Goal: Contribute content: Add original content to the website for others to see

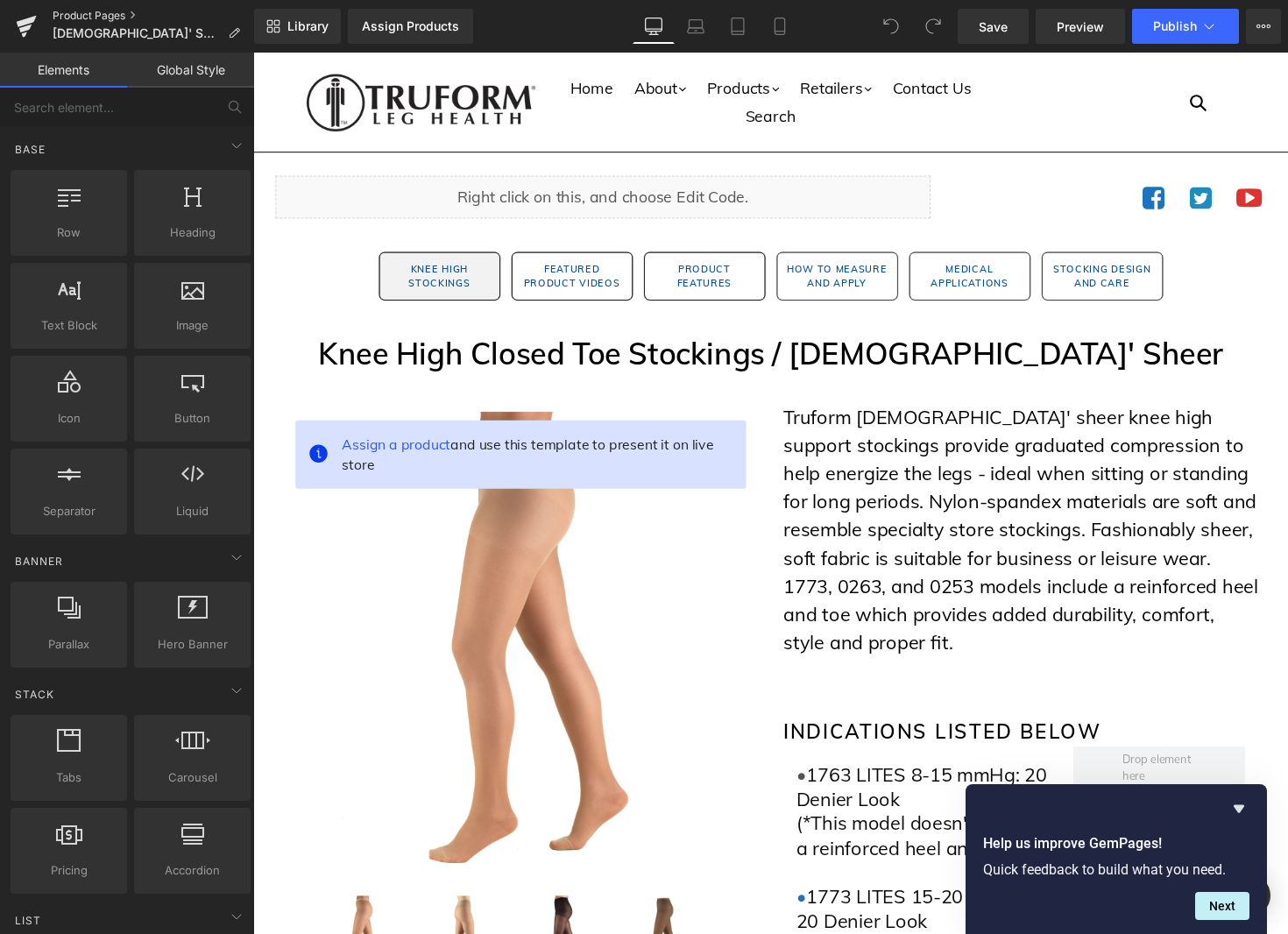
click at [79, 15] on link "Product Pages" at bounding box center [153, 15] width 201 height 14
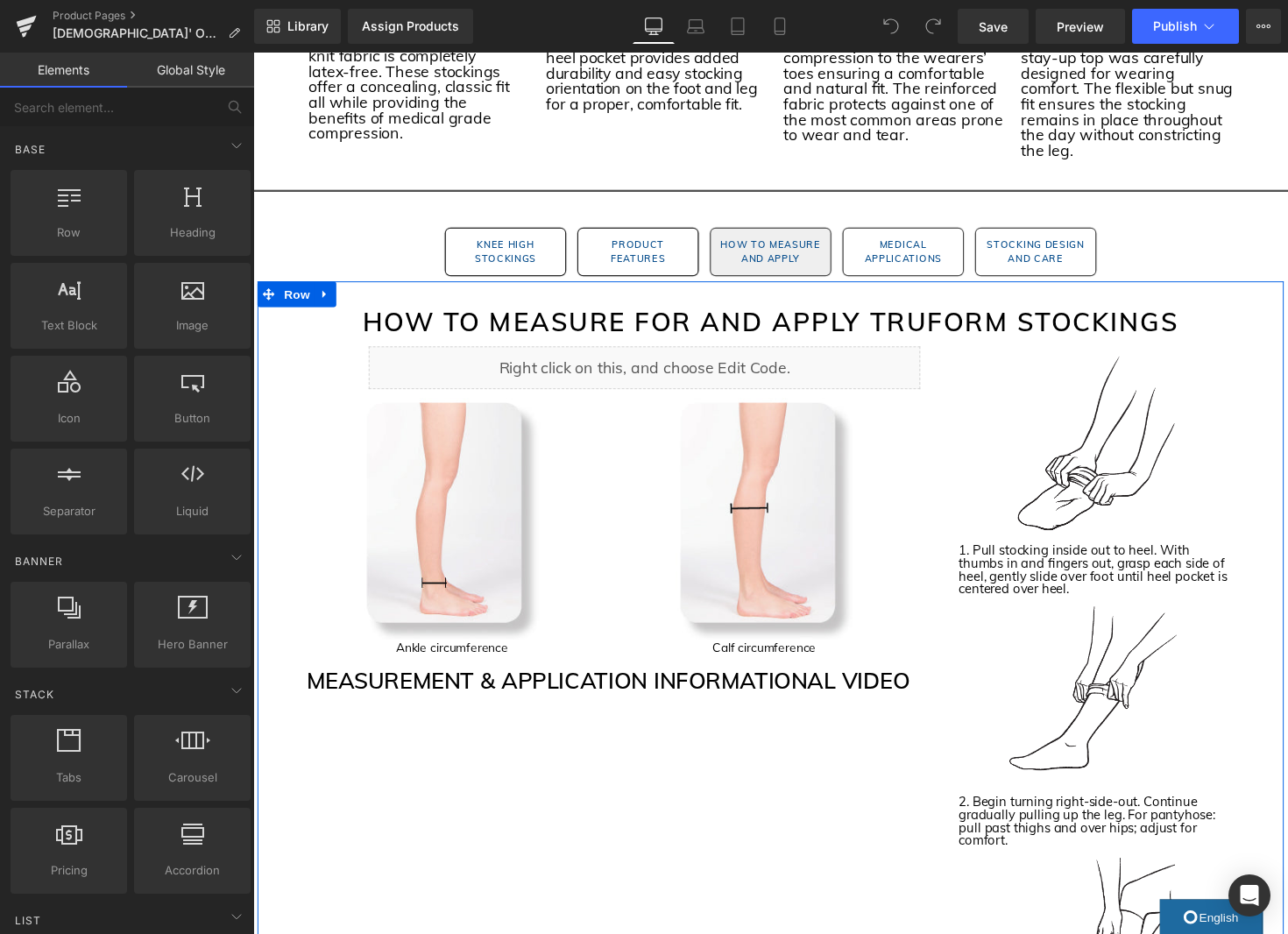
scroll to position [1695, 0]
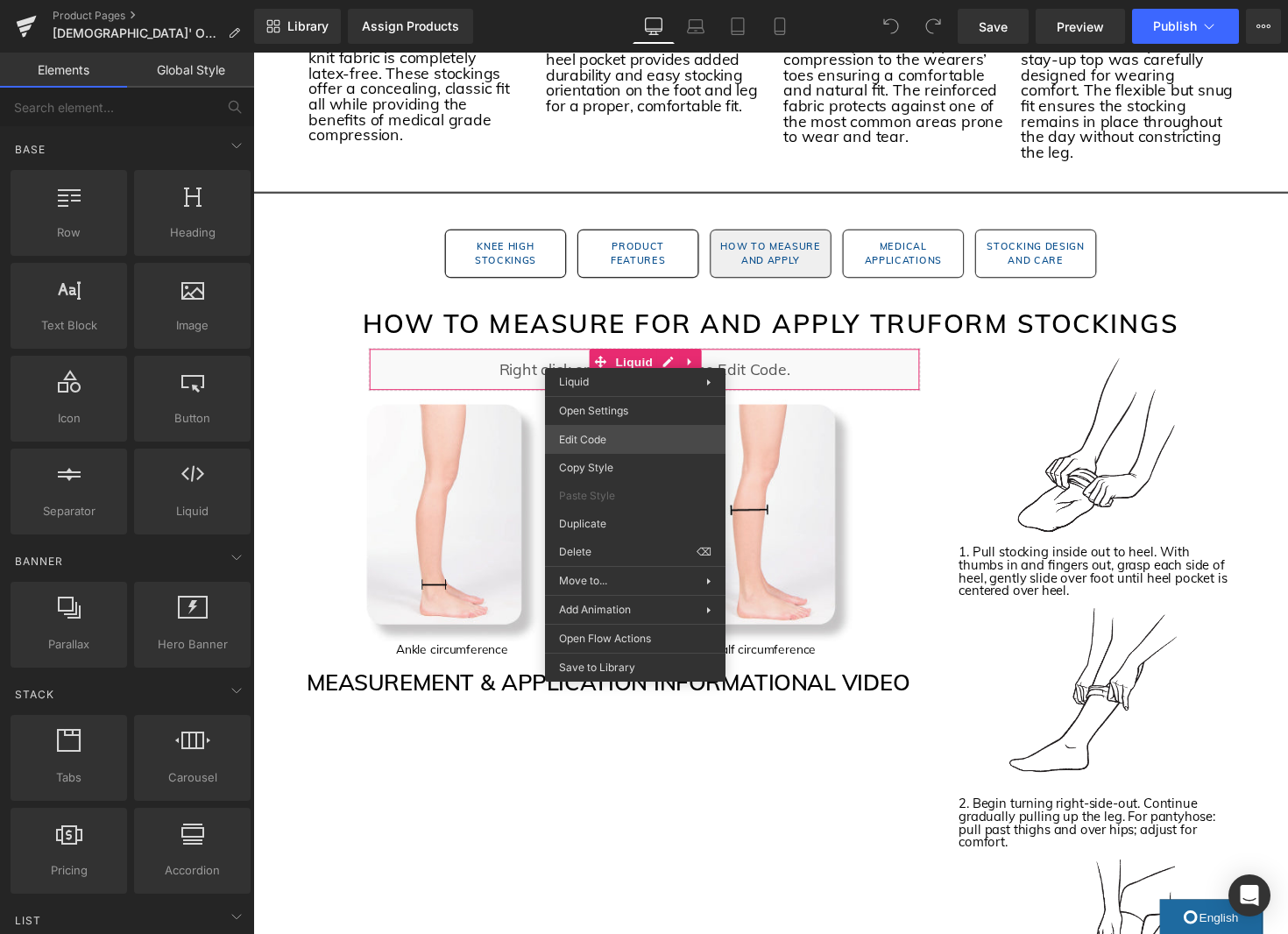
click at [649, 0] on div "You are previewing how the will restyle your page. You can not edit Elements in…" at bounding box center [644, 0] width 1288 height 0
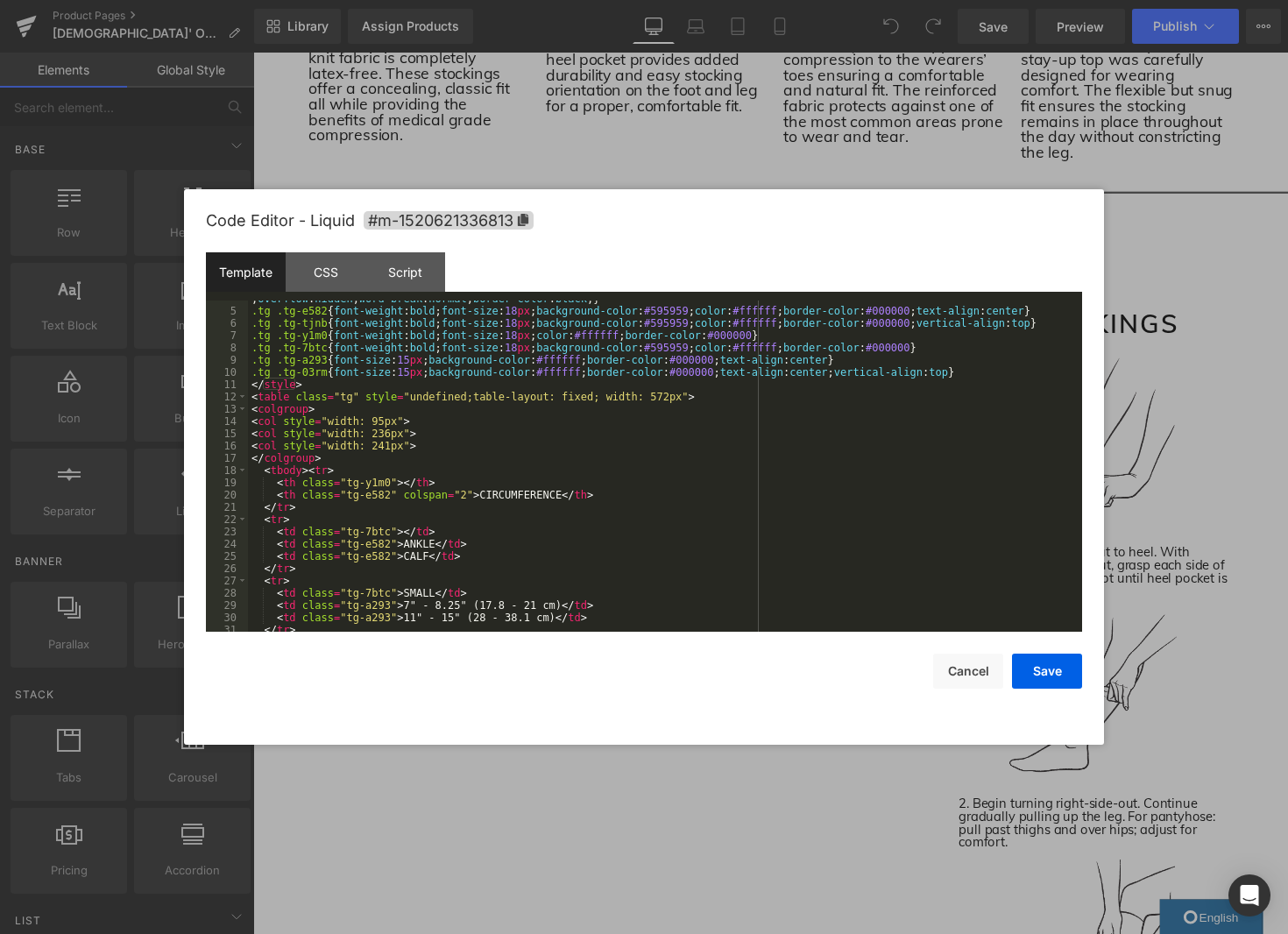
scroll to position [270, 0]
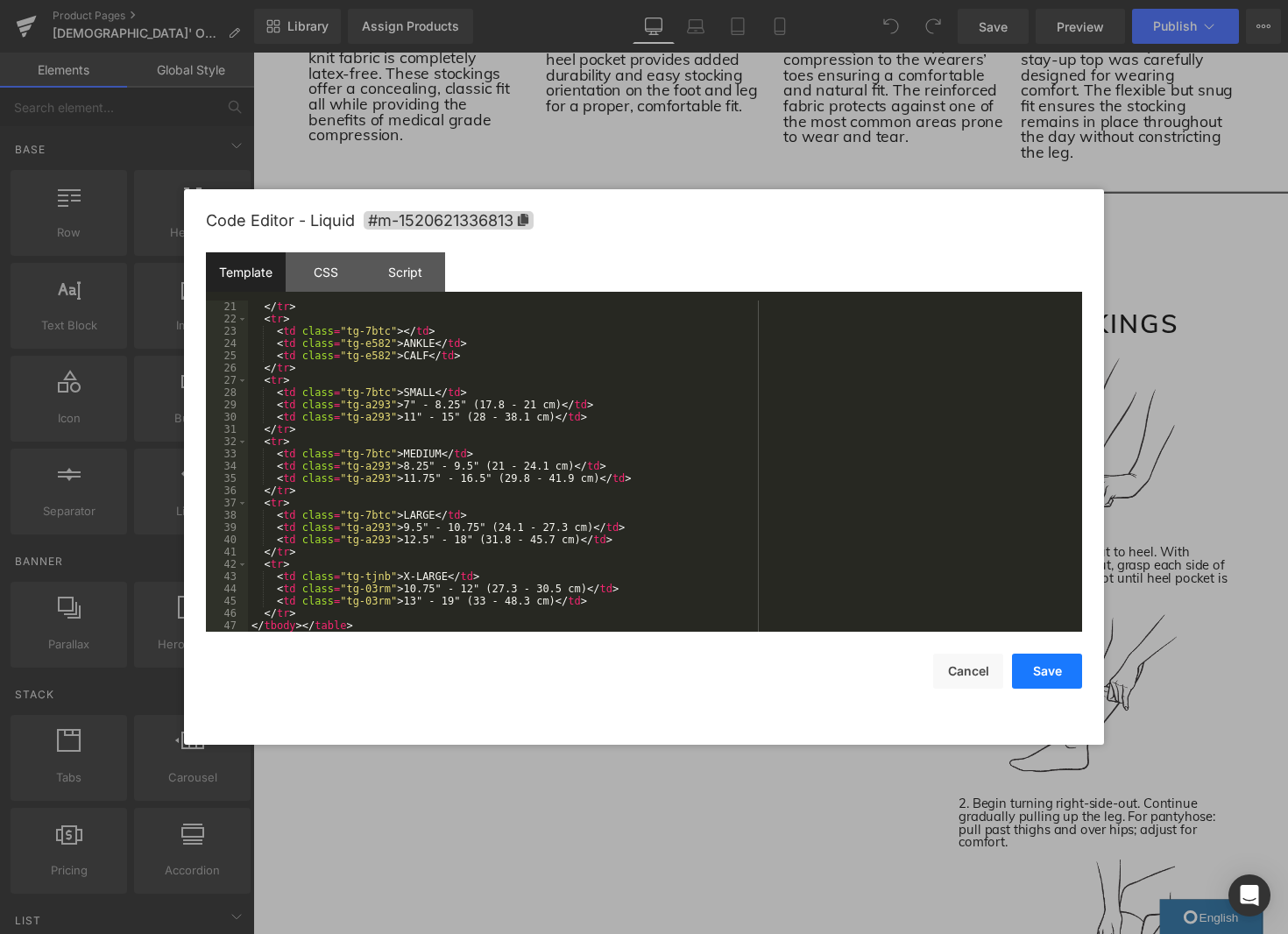
drag, startPoint x: 962, startPoint y: 664, endPoint x: 1016, endPoint y: 674, distance: 54.9
click at [962, 664] on button "Cancel" at bounding box center [968, 671] width 70 height 35
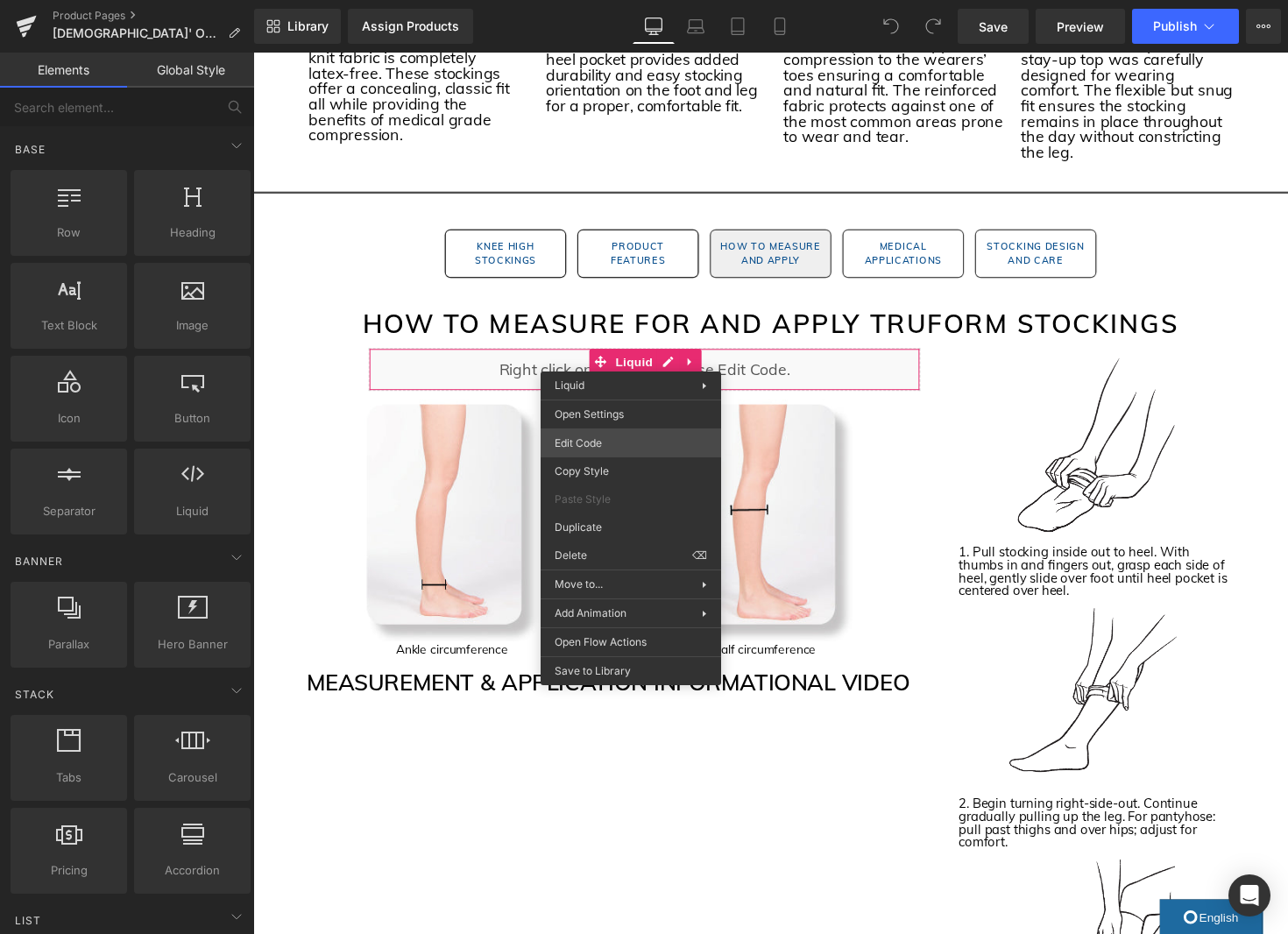
click at [583, 0] on div "You are previewing how the will restyle your page. You can not edit Elements in…" at bounding box center [644, 0] width 1288 height 0
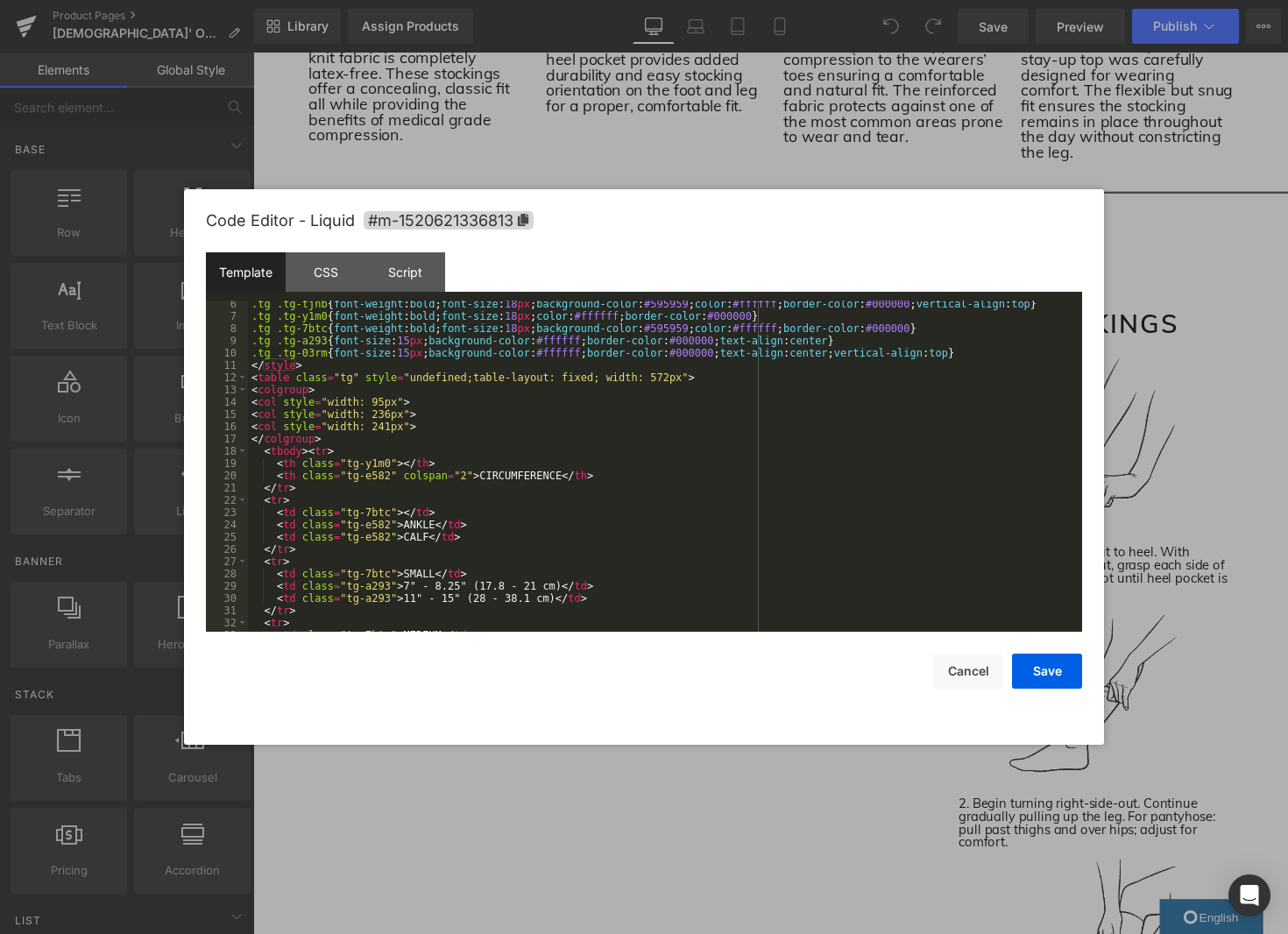
scroll to position [88, 0]
click at [964, 672] on button "Cancel" at bounding box center [968, 671] width 70 height 35
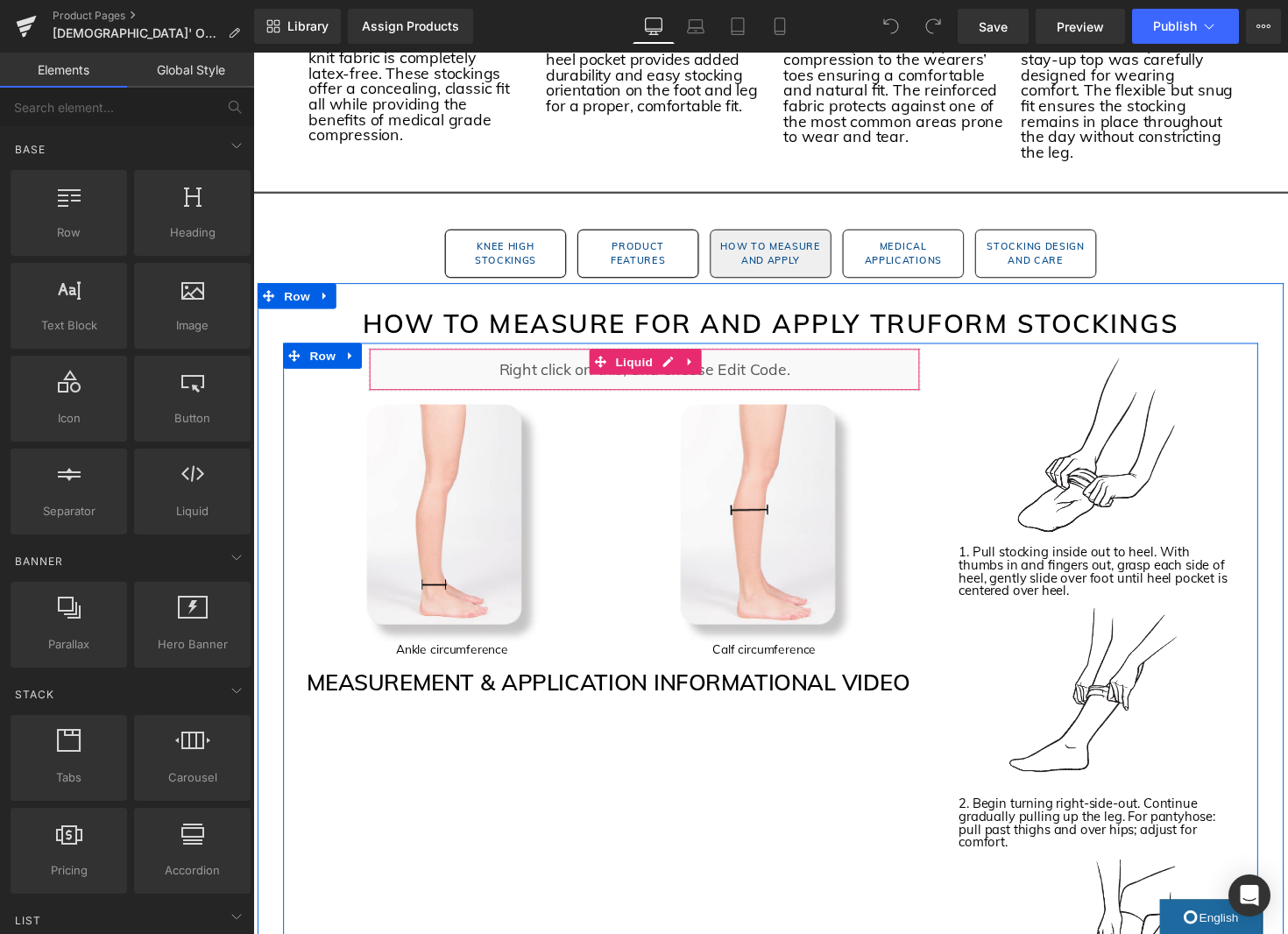
scroll to position [1712, 0]
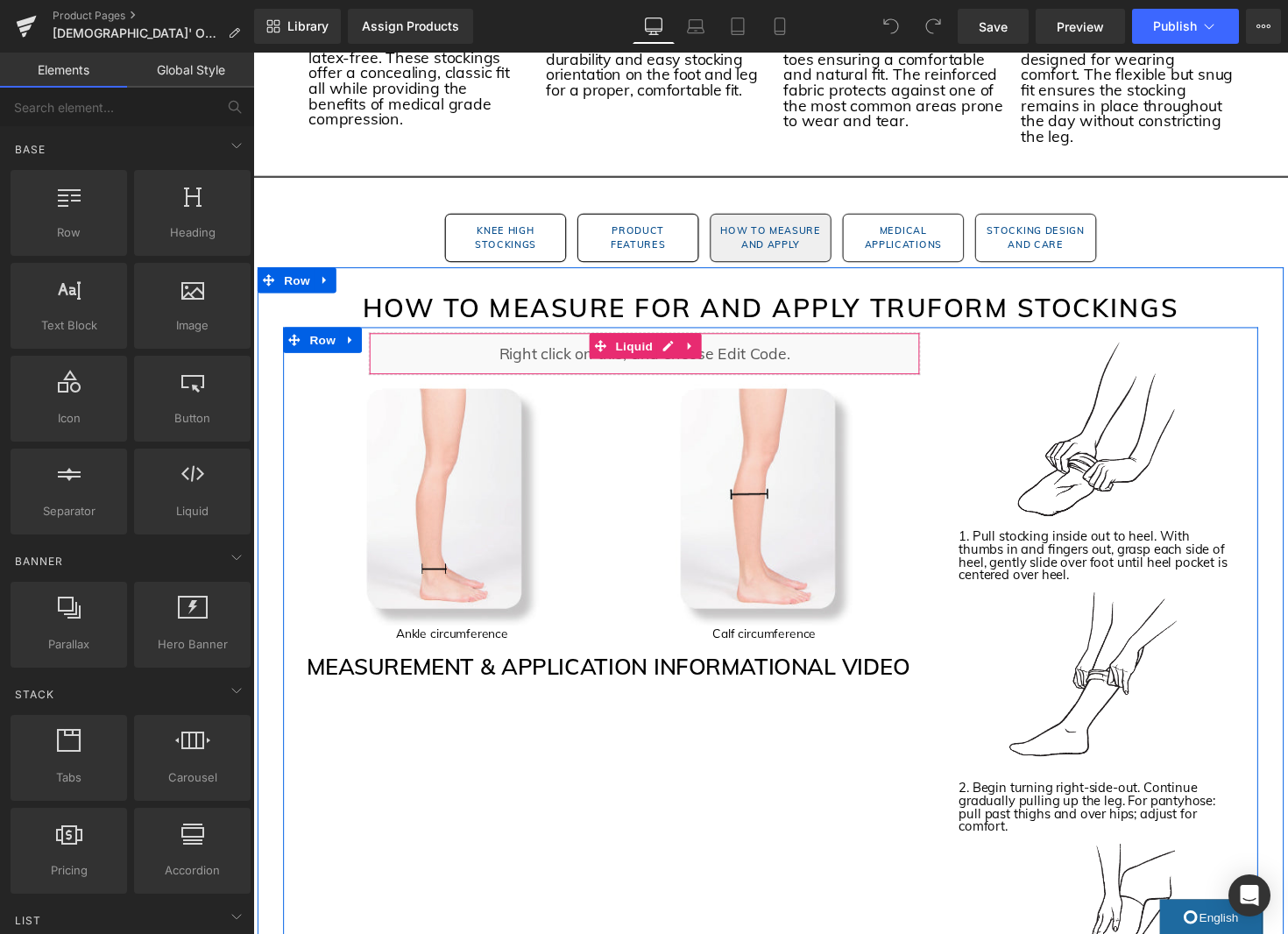
click at [703, 346] on icon at bounding box center [700, 352] width 12 height 13
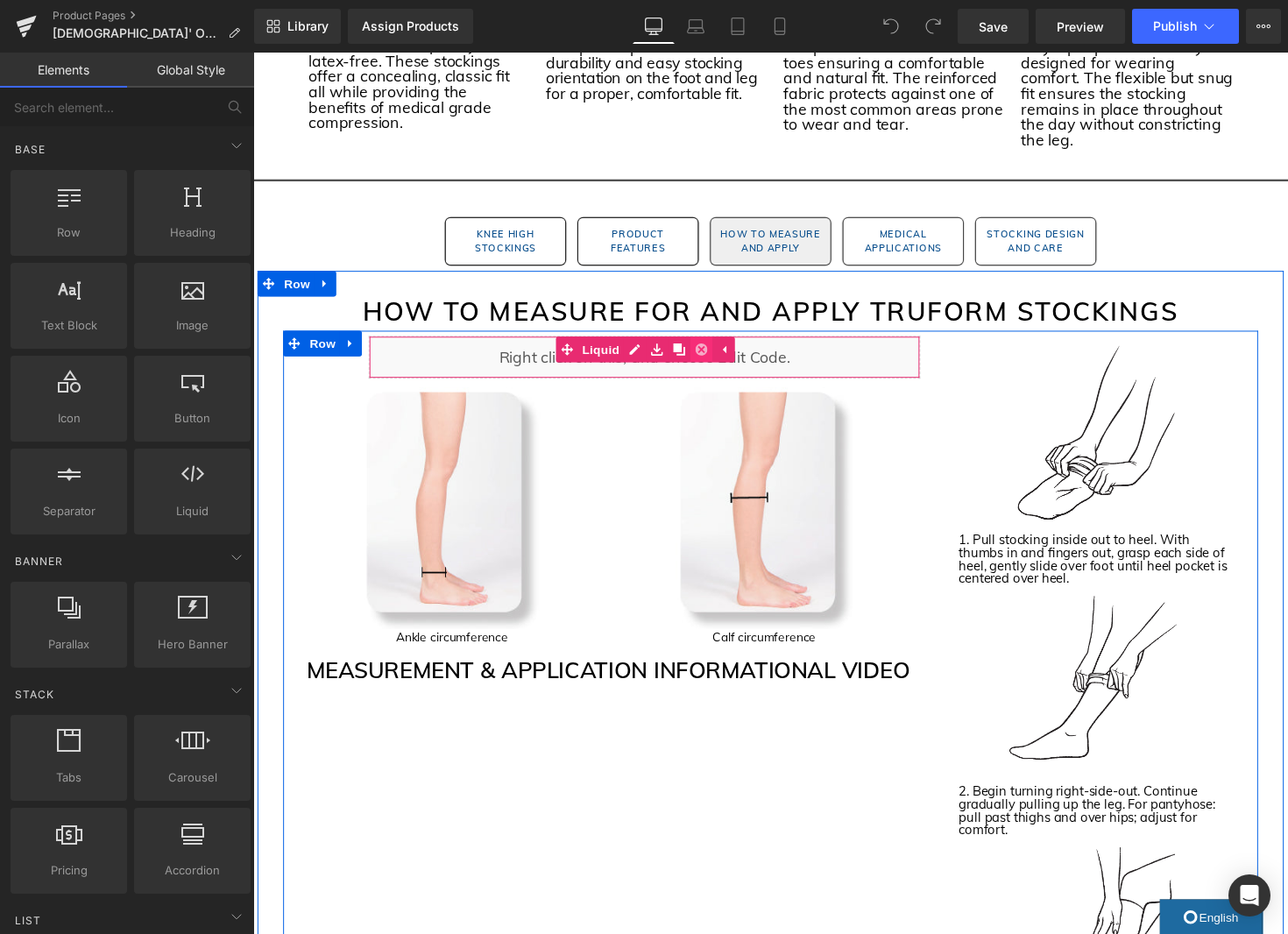
click at [709, 350] on icon at bounding box center [712, 356] width 12 height 12
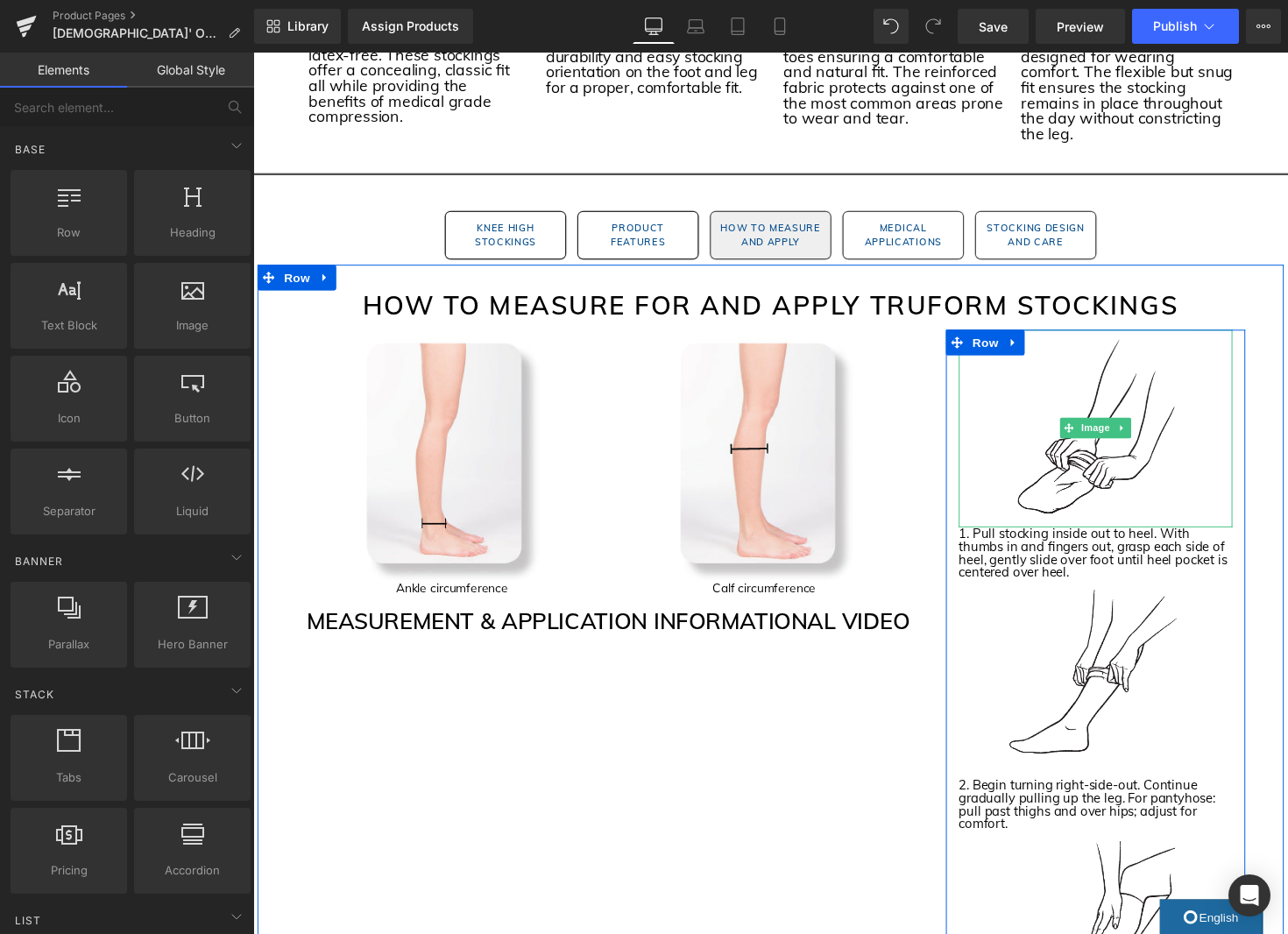
scroll to position [1717, 0]
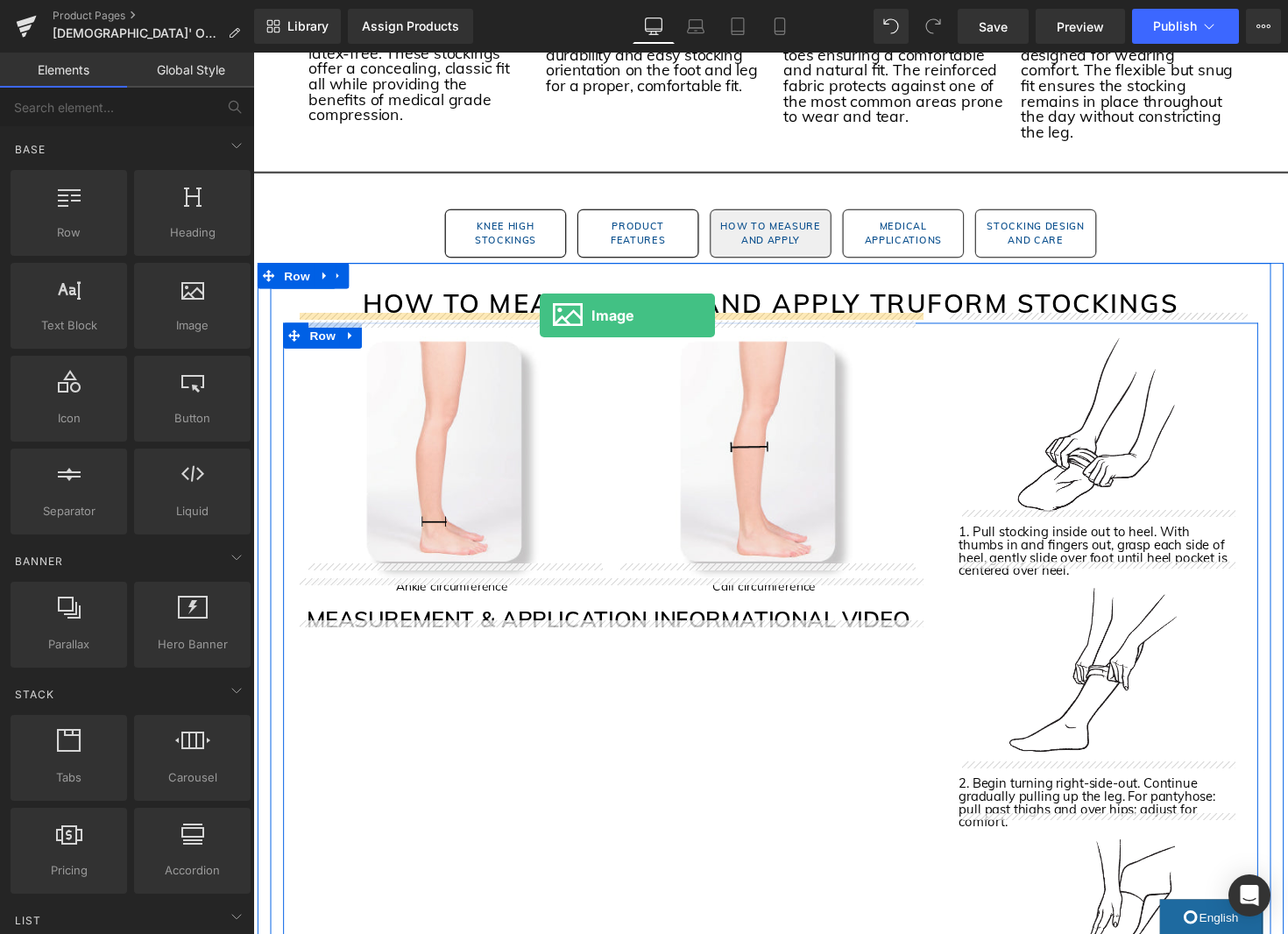
drag, startPoint x: 447, startPoint y: 378, endPoint x: 547, endPoint y: 321, distance: 115.1
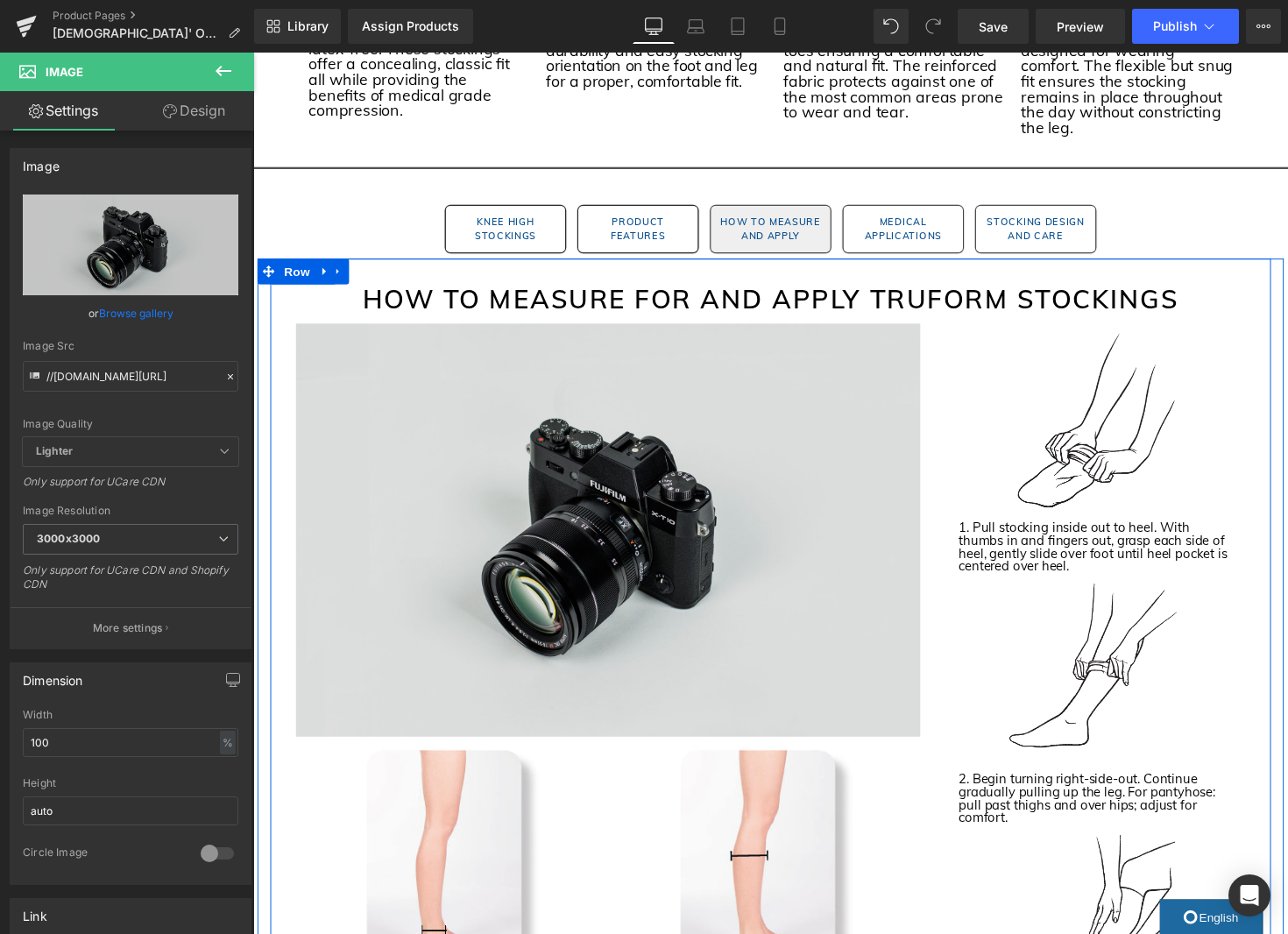
scroll to position [1721, 0]
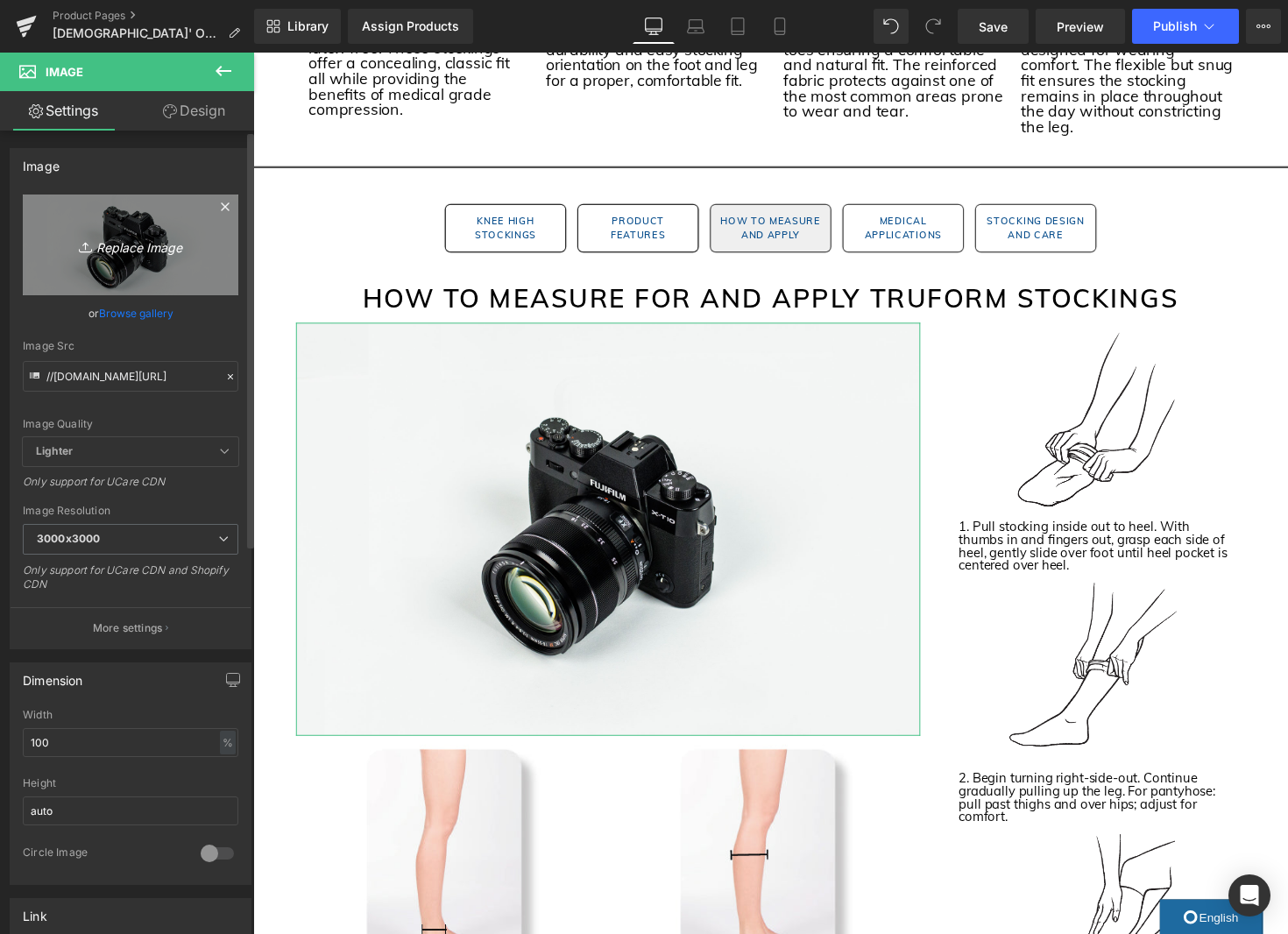
click at [137, 252] on icon "Replace Image" at bounding box center [130, 244] width 140 height 22
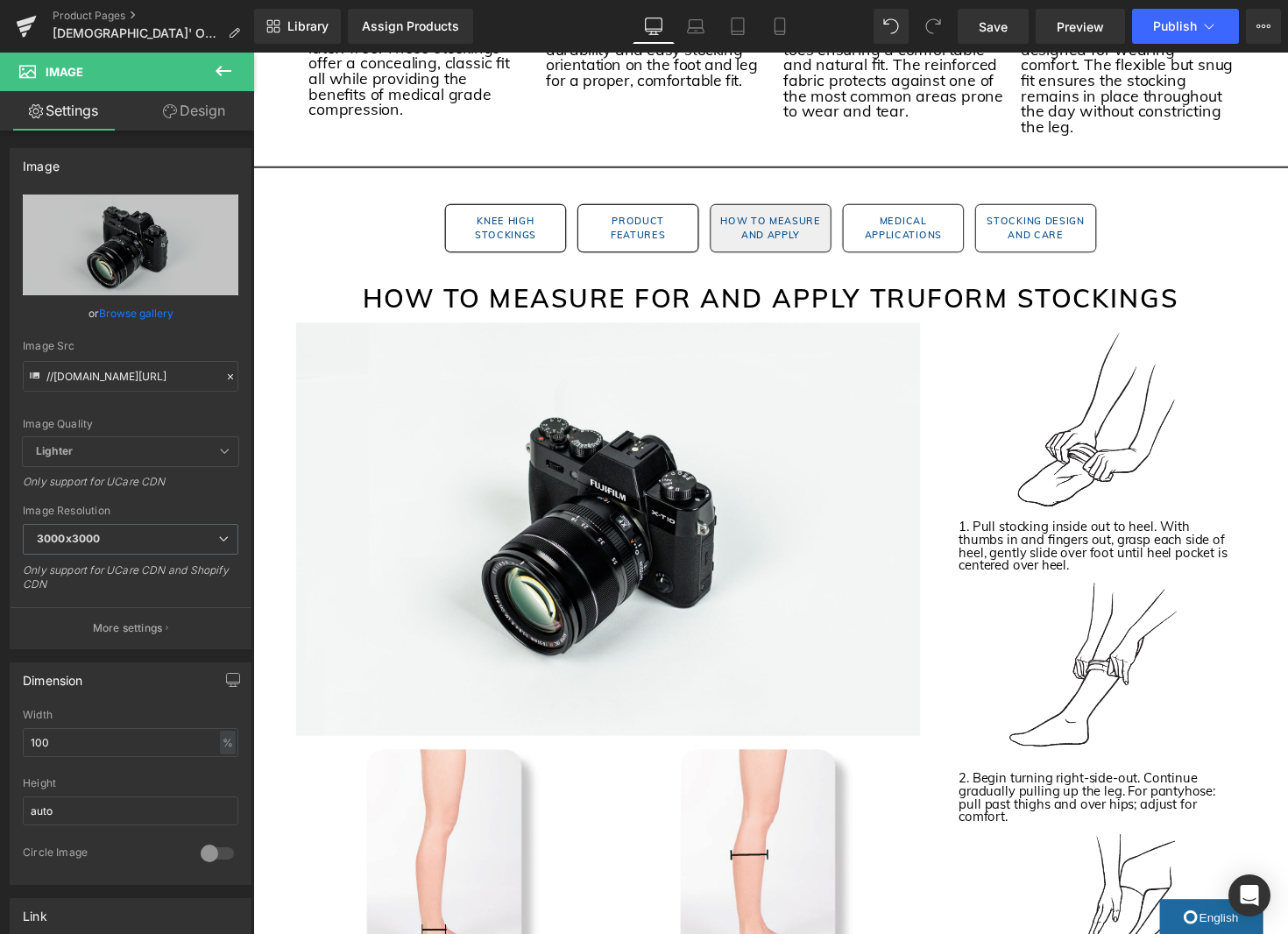
type input "C:\fakepath\0363 Size Chart Image.jpg"
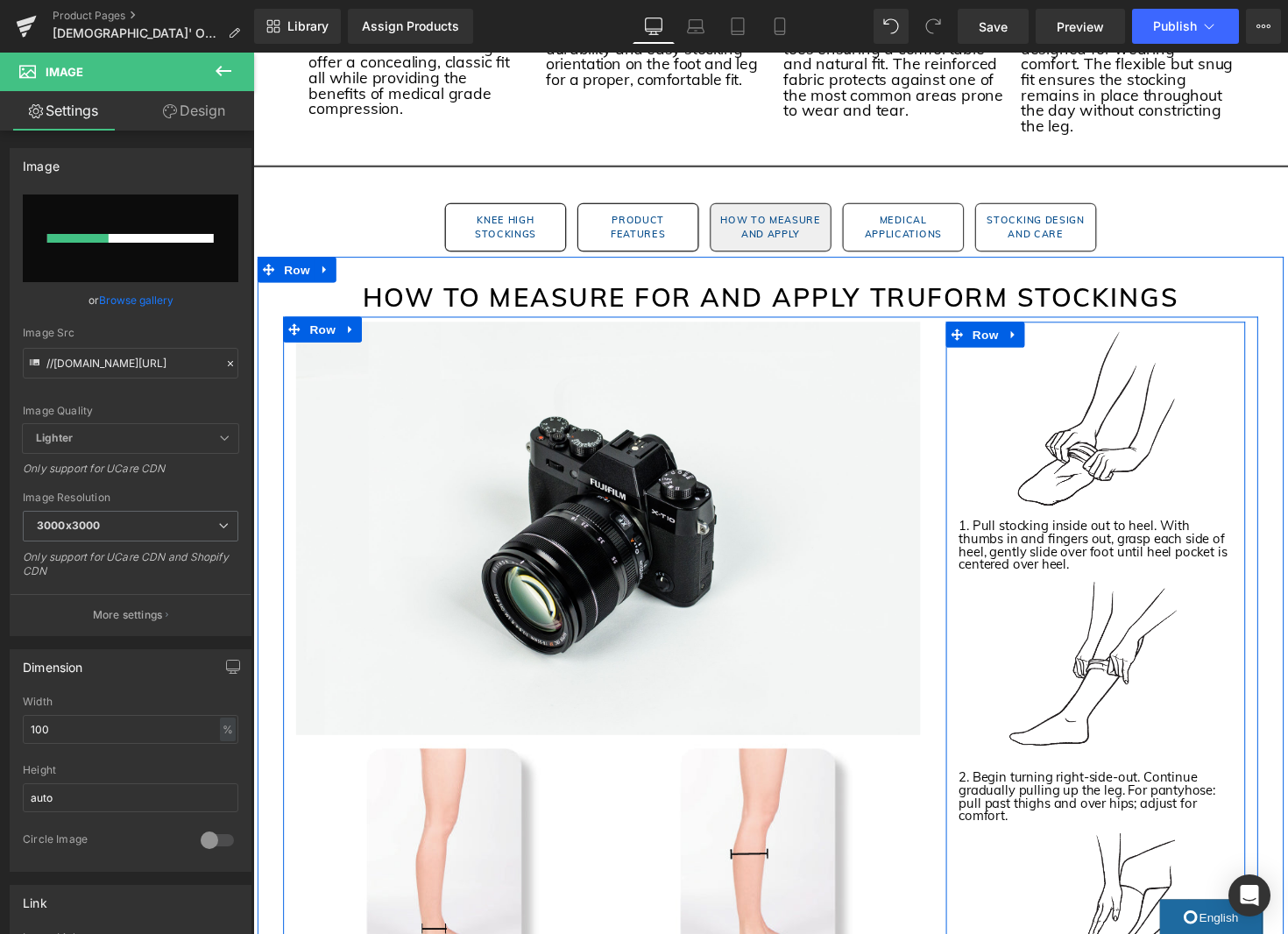
scroll to position [1719, 0]
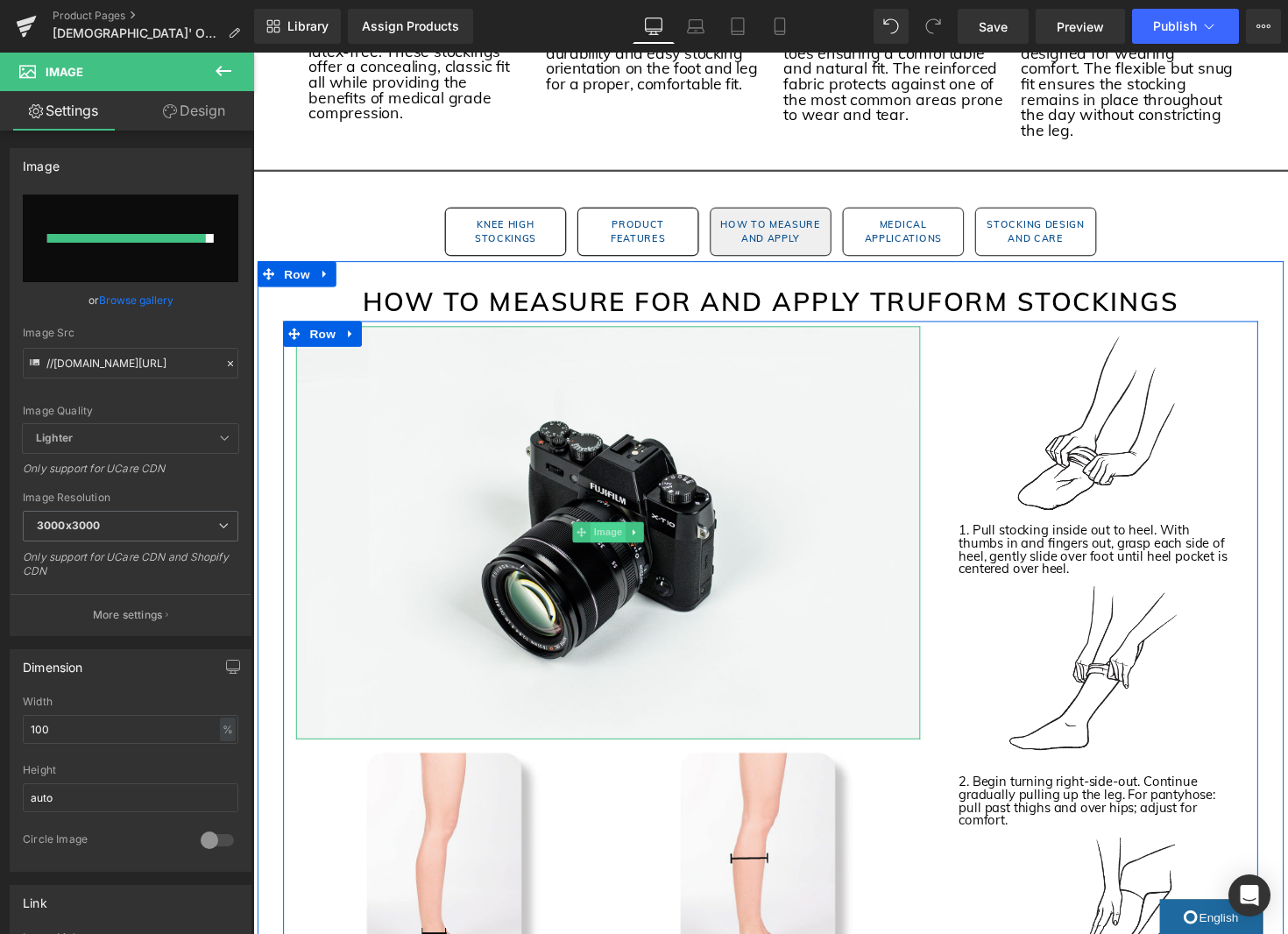
click at [613, 534] on span "Image" at bounding box center [616, 544] width 37 height 21
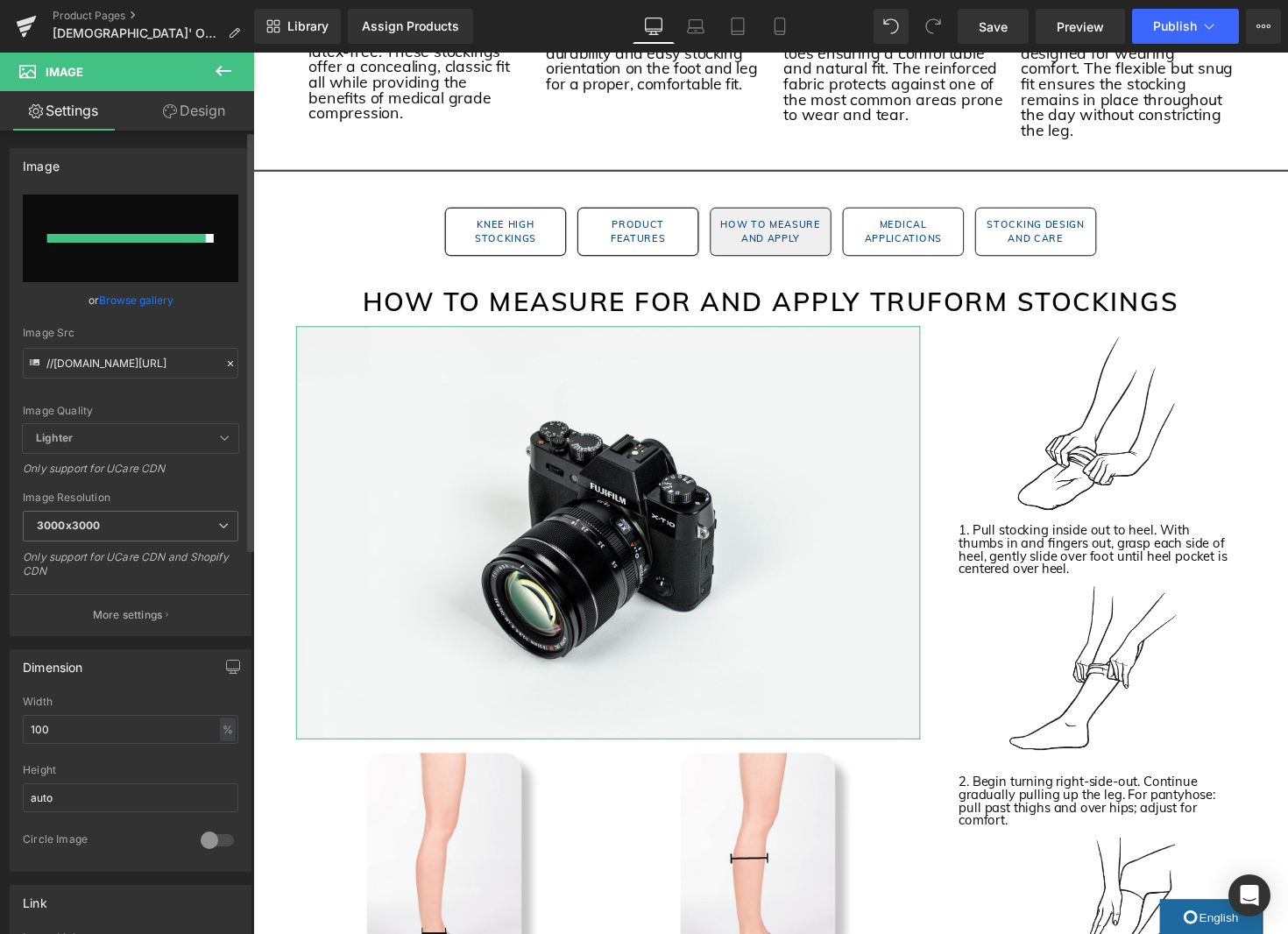
click at [136, 298] on link "Browse gallery" at bounding box center [135, 300] width 74 height 31
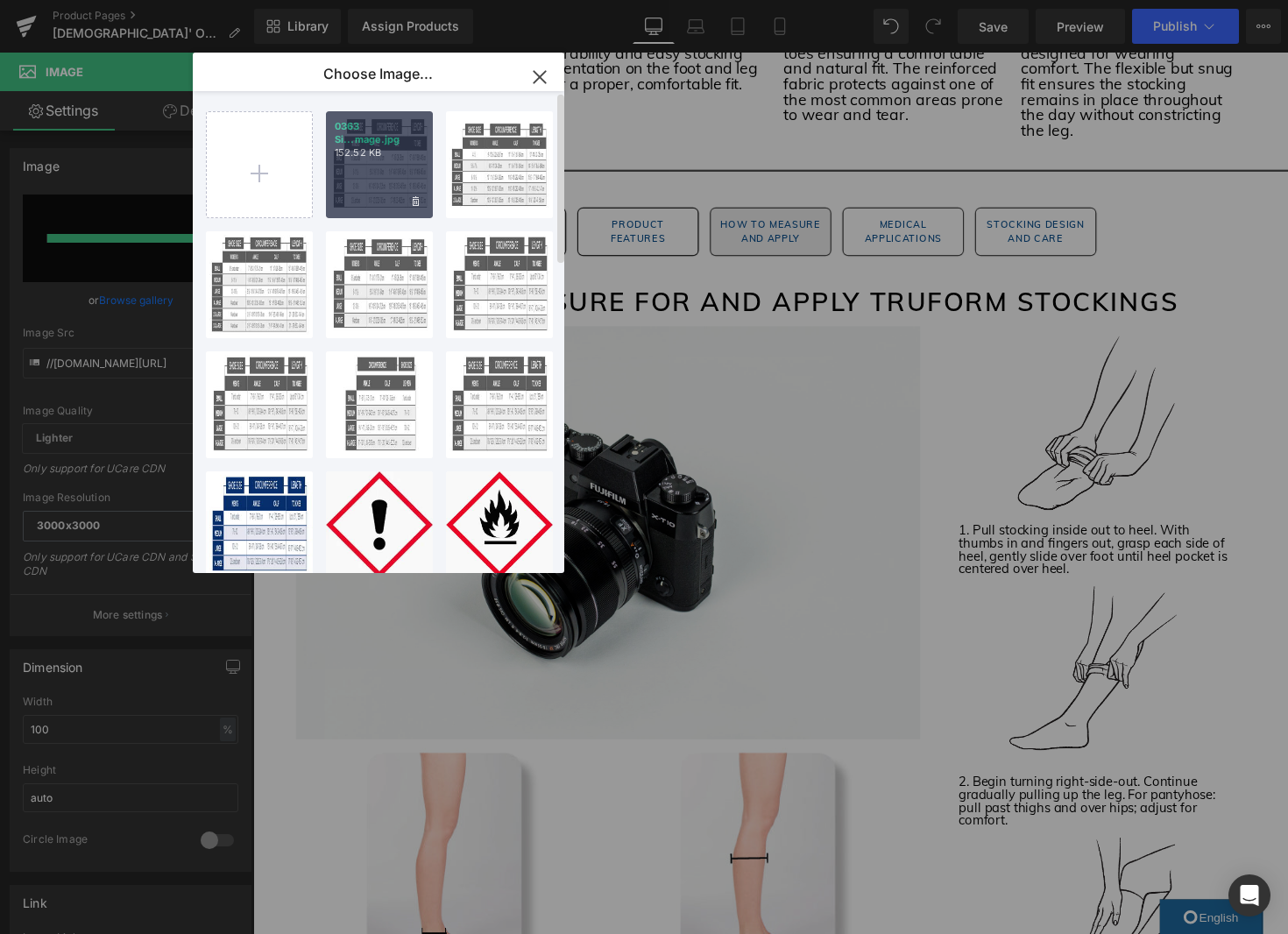
click at [371, 189] on div "0363 Si...mage.jpg 152.52 KB" at bounding box center [380, 164] width 107 height 107
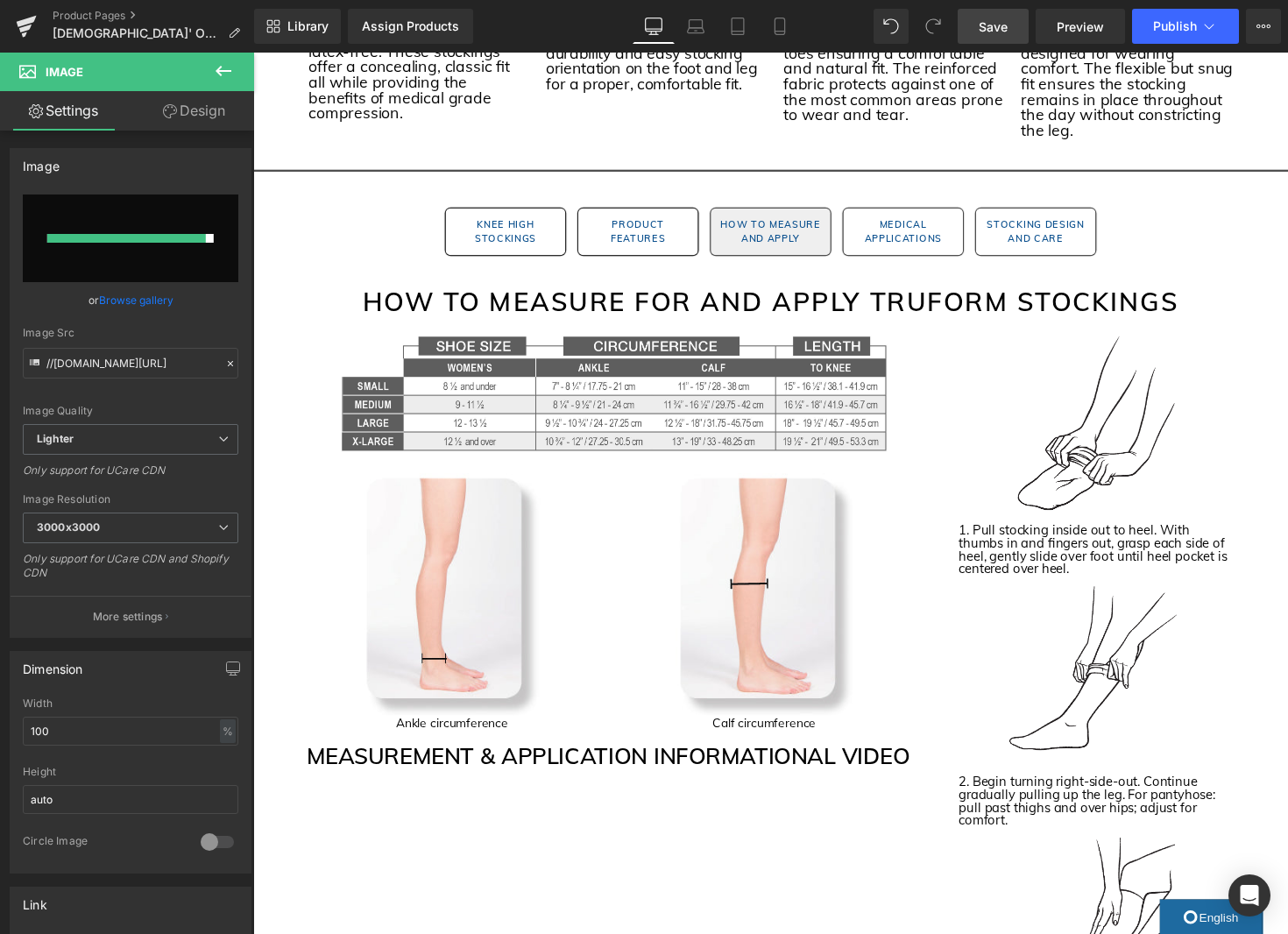
click at [1008, 34] on link "Save" at bounding box center [993, 25] width 71 height 35
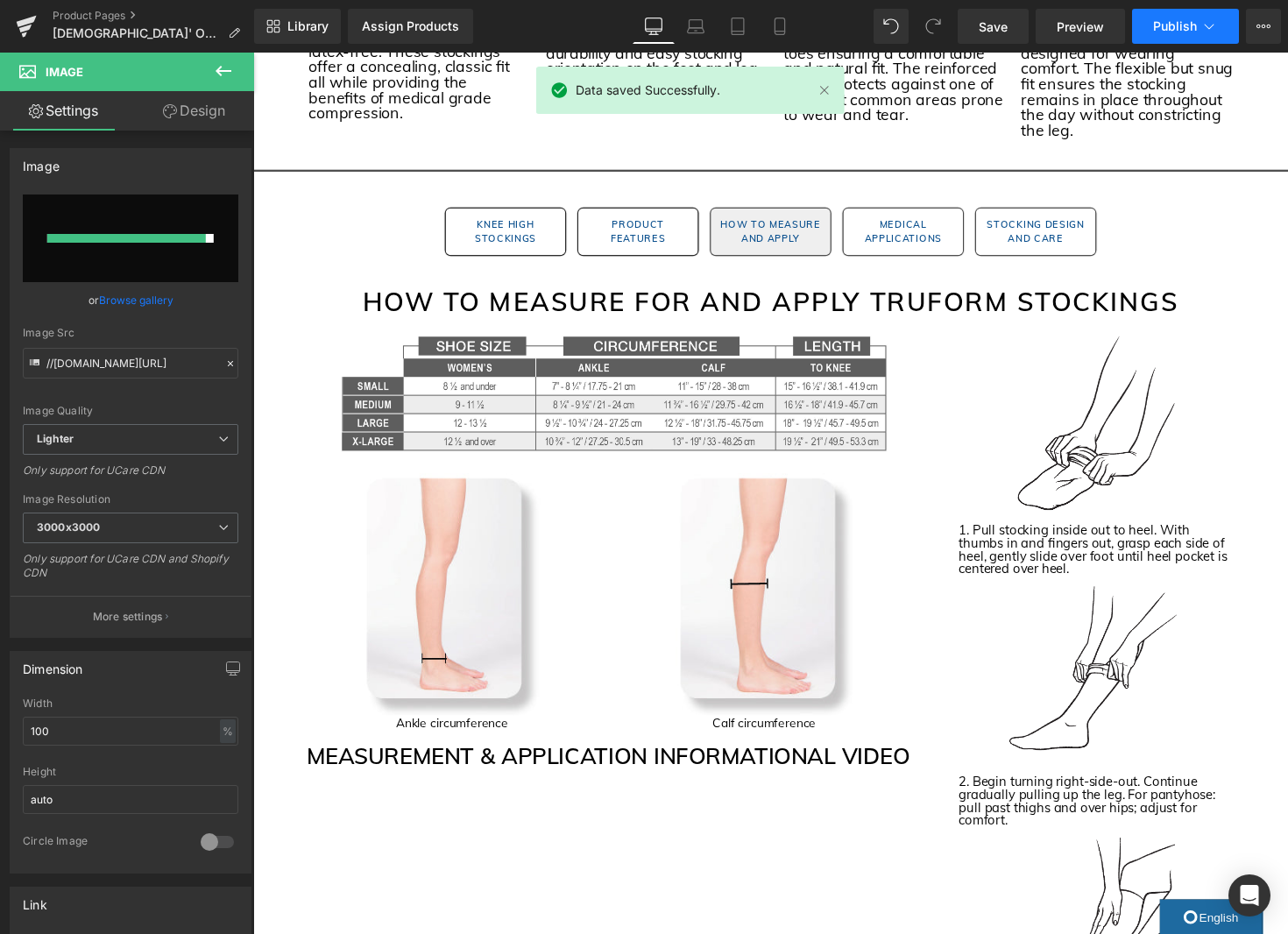
drag, startPoint x: 1239, startPoint y: 23, endPoint x: 1231, endPoint y: 26, distance: 8.5
click at [1239, 23] on div "Save Preview Publish Scheduled View Live Page View with current Template Save T…" at bounding box center [1119, 25] width 337 height 35
click at [1214, 29] on icon at bounding box center [1209, 26] width 18 height 18
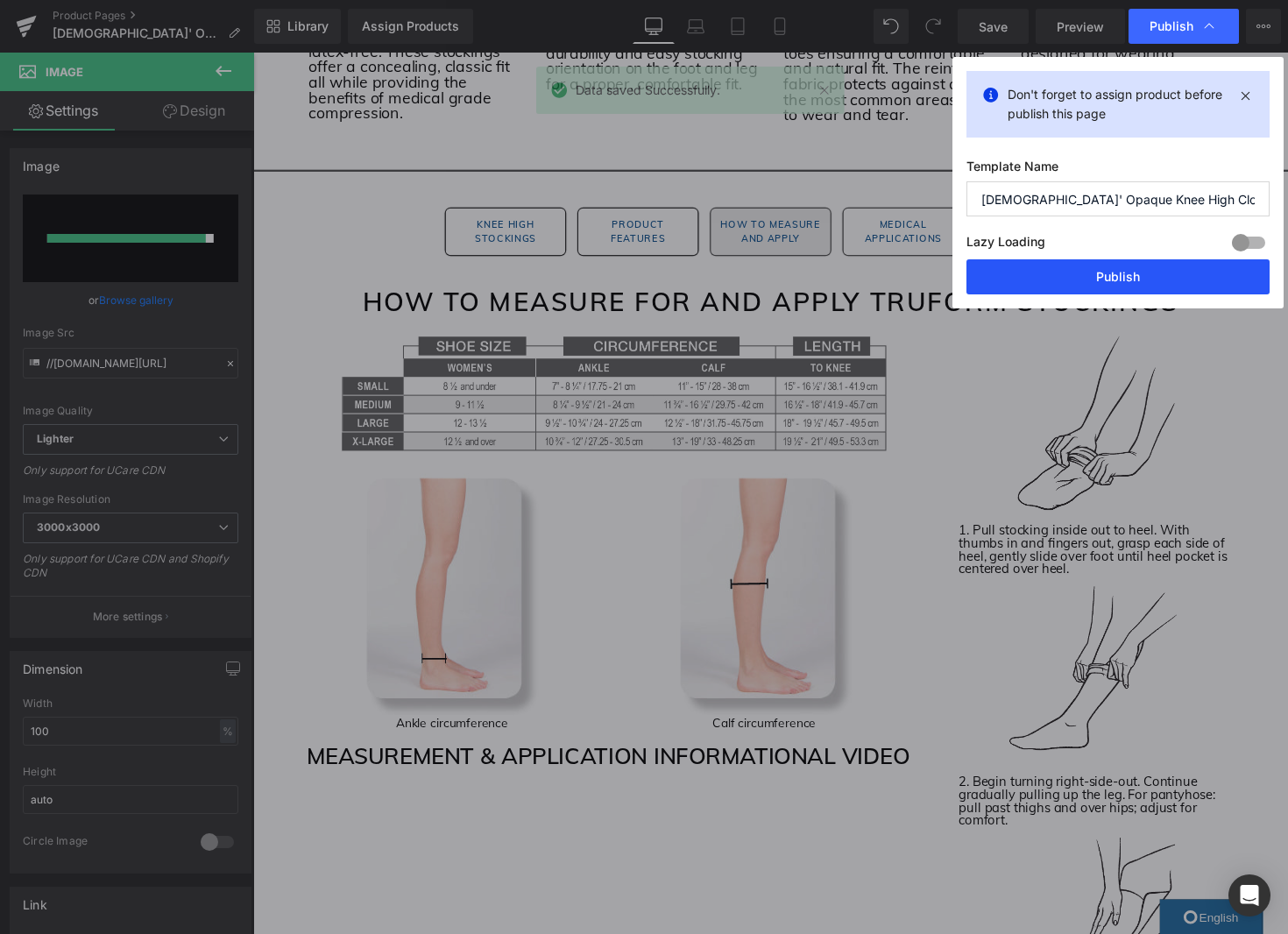
click at [1200, 272] on button "Publish" at bounding box center [1118, 276] width 303 height 35
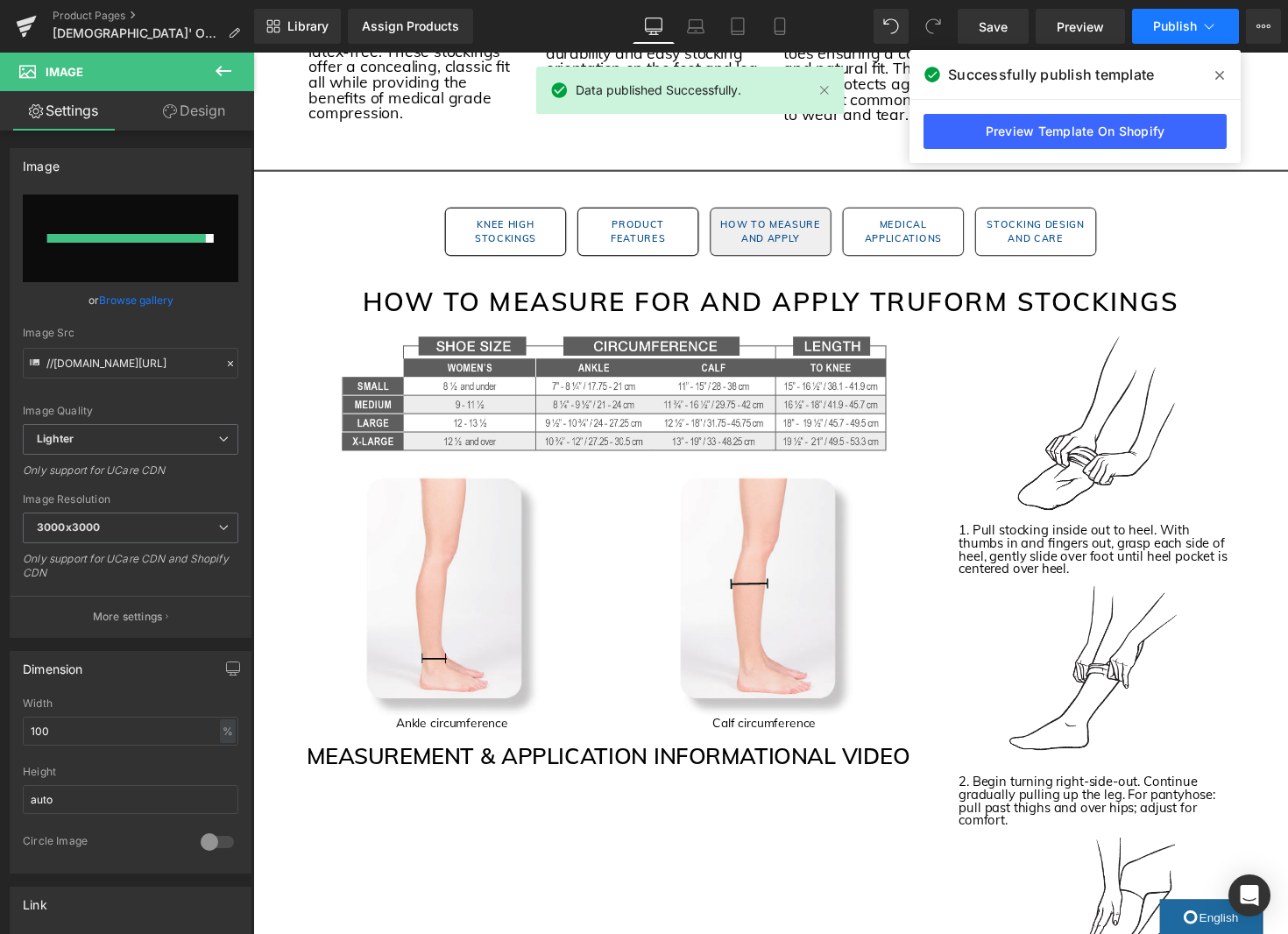
click at [1174, 33] on span "Publish" at bounding box center [1174, 26] width 44 height 14
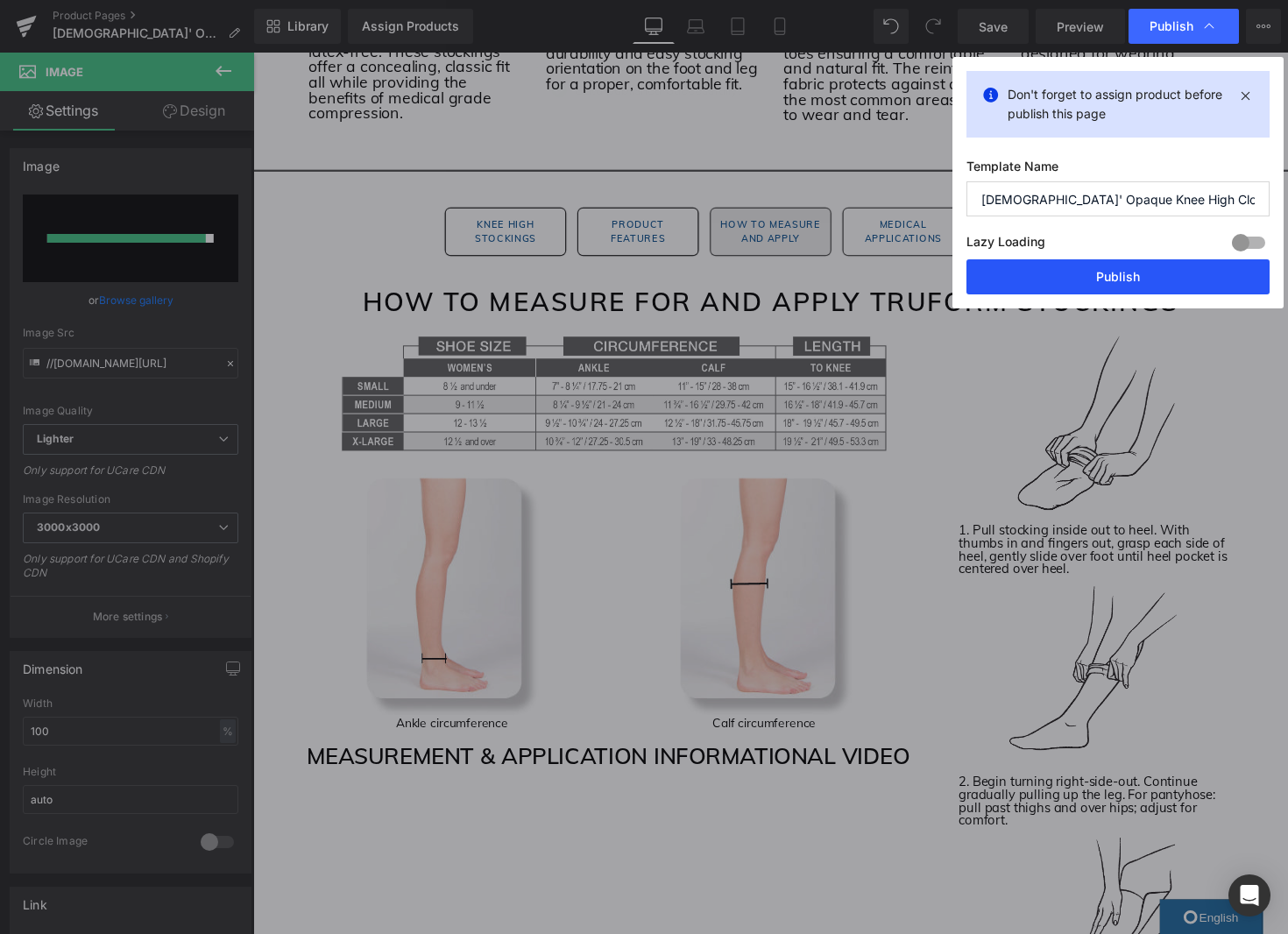
click at [1117, 279] on button "Publish" at bounding box center [1118, 276] width 303 height 35
